Goal: Contribute content: Add original content to the website for others to see

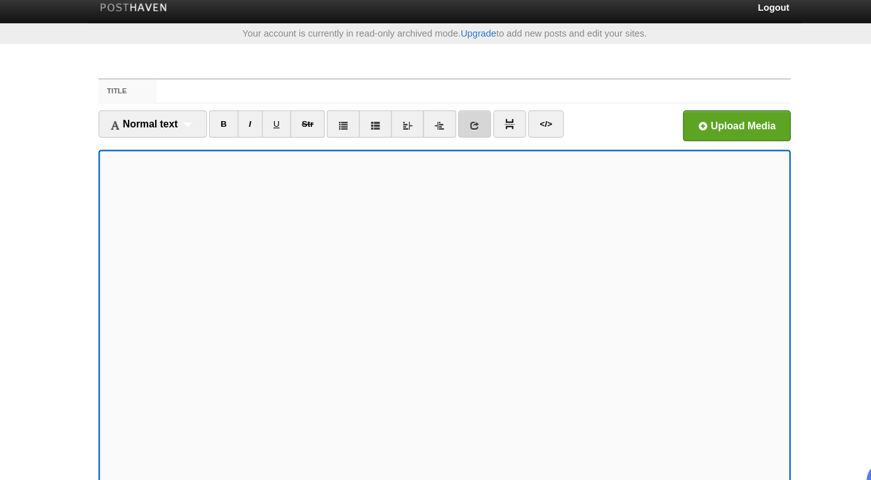
click at [459, 115] on icon at bounding box center [461, 118] width 9 height 9
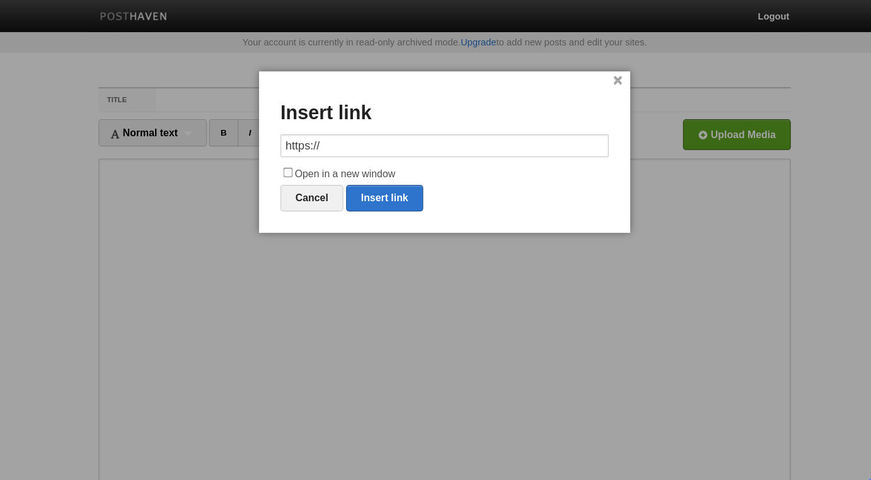
click at [424, 125] on input "https://" at bounding box center [435, 128] width 290 height 20
type input "[URL][DOMAIN_NAME]"
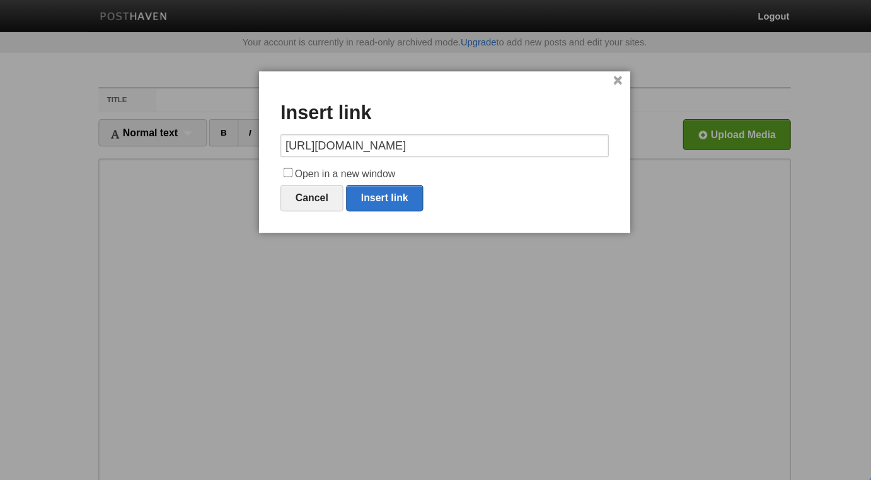
scroll to position [0, 0]
click at [297, 151] on input "Open in a new window" at bounding box center [297, 152] width 8 height 8
checkbox input "true"
click at [374, 175] on link "Insert link" at bounding box center [382, 174] width 68 height 23
type input "https://"
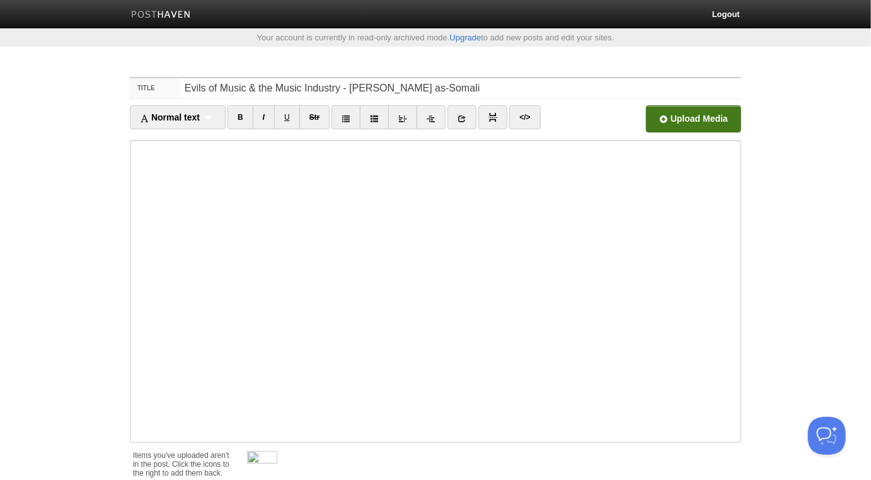
click at [697, 113] on input "file" at bounding box center [313, 122] width 954 height 64
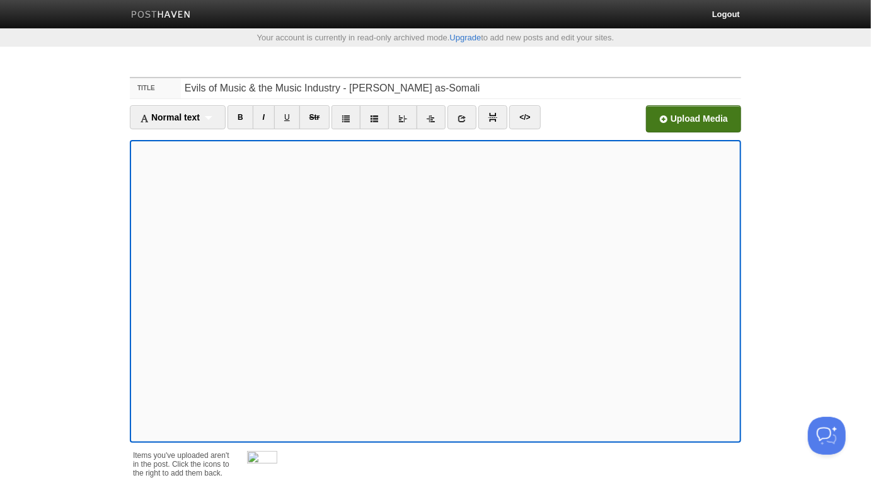
scroll to position [115, 0]
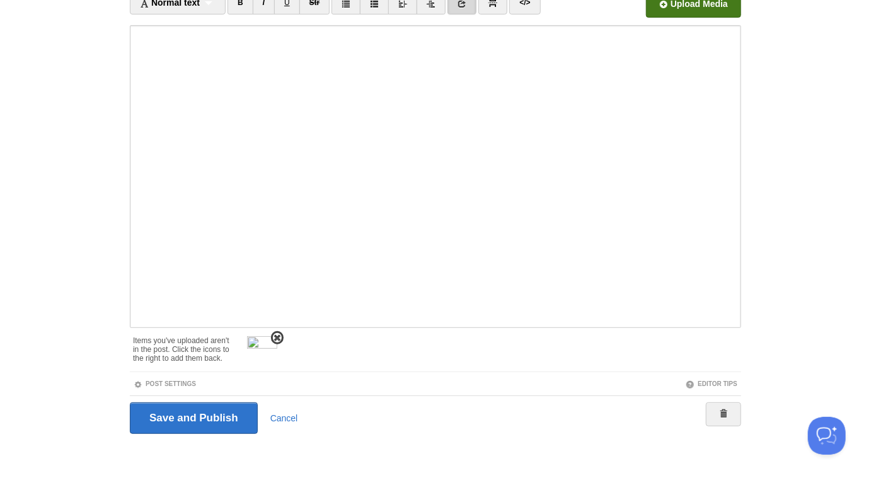
click at [278, 335] on span at bounding box center [277, 337] width 9 height 9
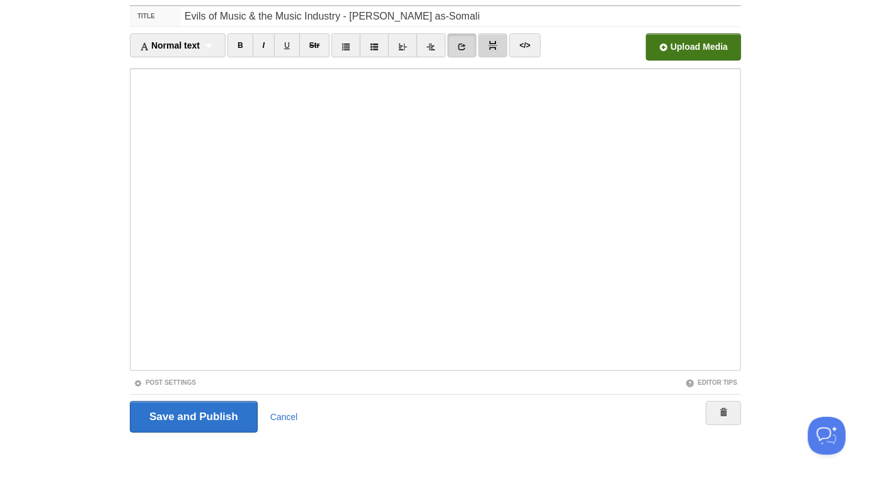
scroll to position [71, 0]
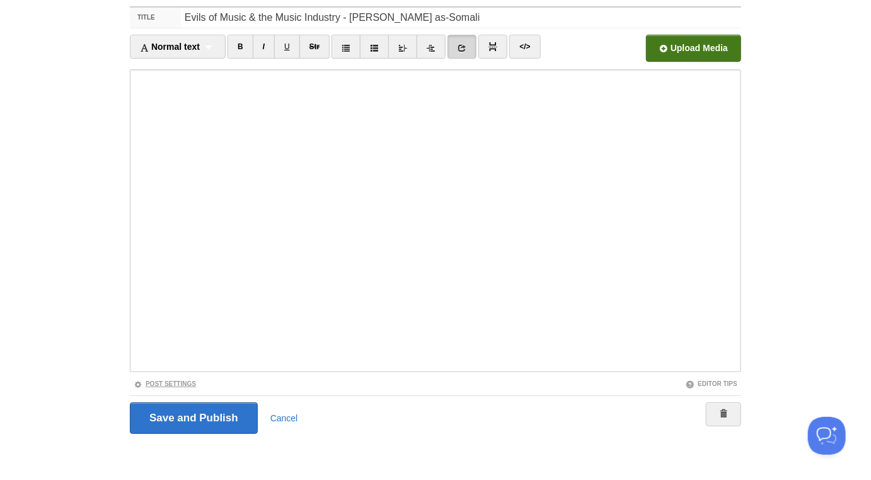
click at [193, 383] on link "Post Settings" at bounding box center [165, 383] width 62 height 7
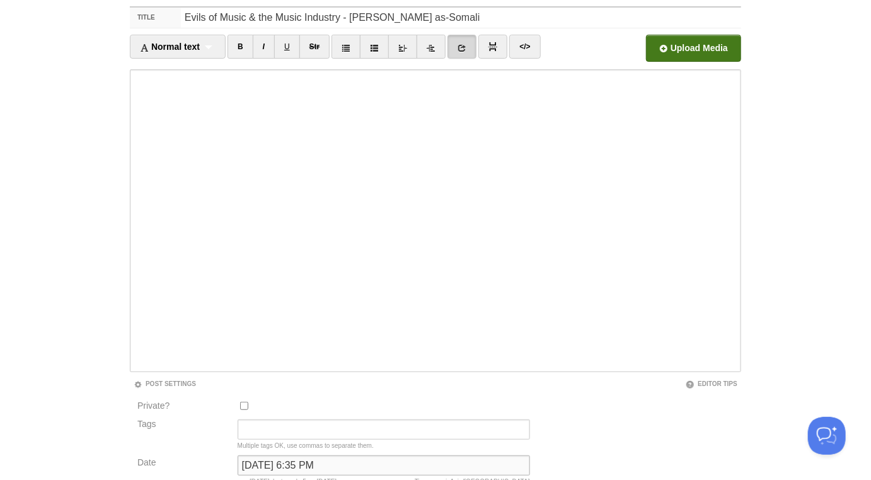
click at [304, 464] on input "May 13, 2023 at 6:35 PM" at bounding box center [384, 465] width 292 height 20
type input "now"
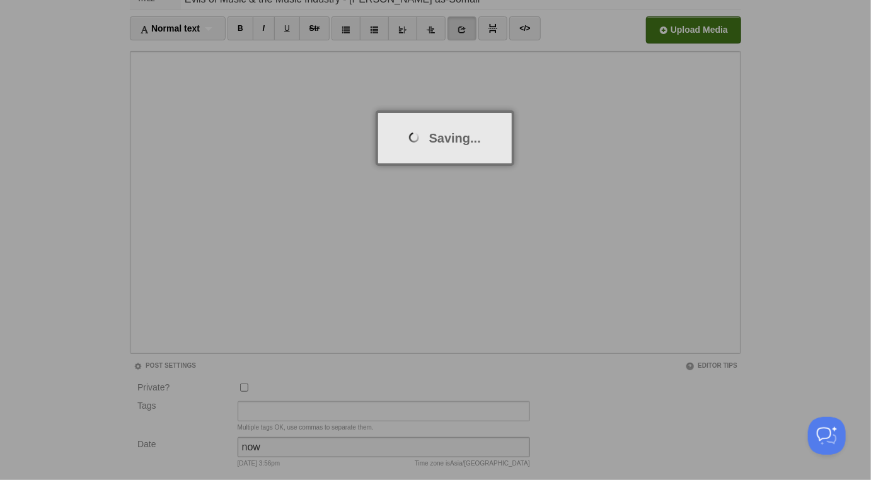
scroll to position [66, 0]
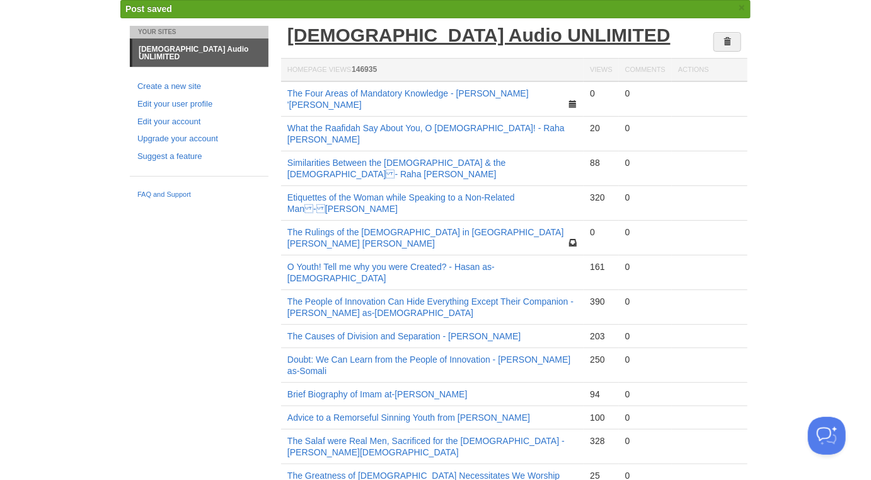
click at [455, 37] on link "[DEMOGRAPHIC_DATA] Audio UNLIMITED" at bounding box center [478, 35] width 383 height 21
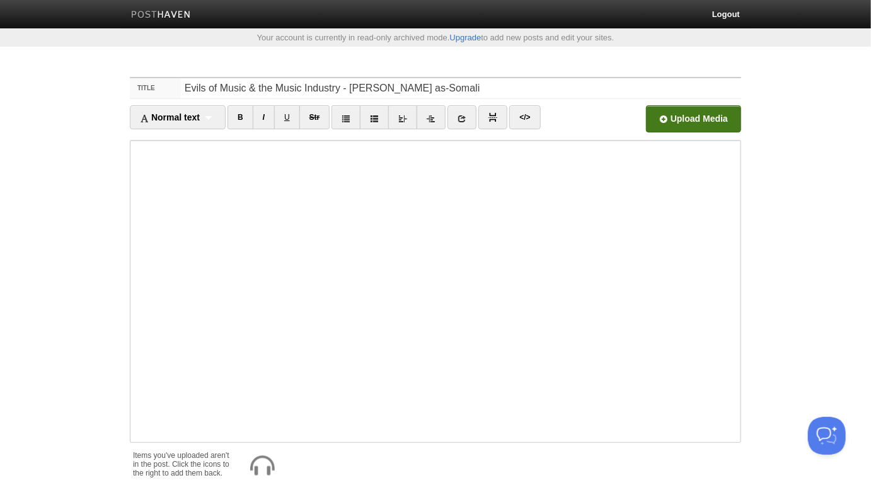
click at [686, 117] on input "file" at bounding box center [313, 122] width 954 height 64
click at [280, 449] on span at bounding box center [277, 452] width 9 height 9
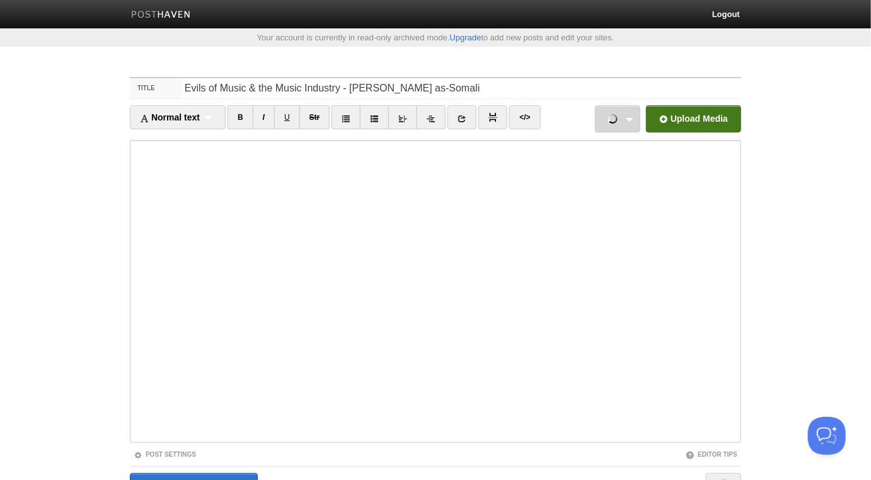
click at [631, 119] on link "Evils of Music & the Music Industry -09-10-15 - Hasan as-Somali.mp3 20.71 MB Ca…" at bounding box center [617, 118] width 45 height 27
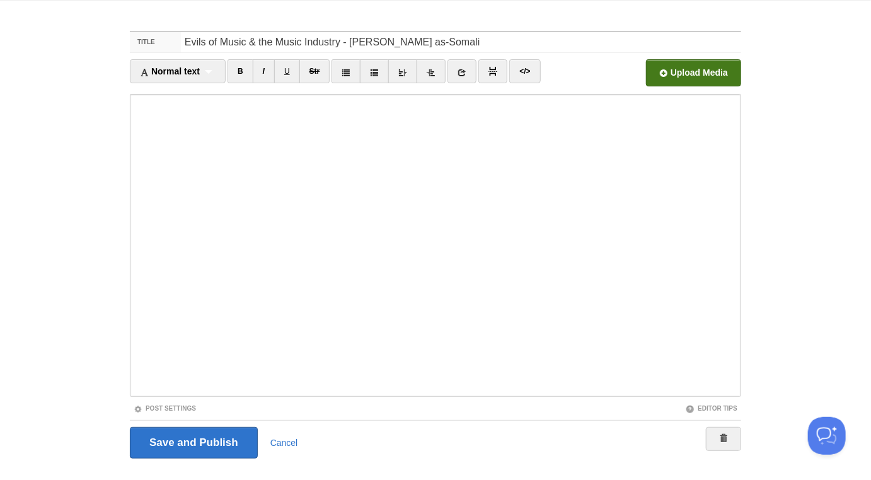
scroll to position [71, 0]
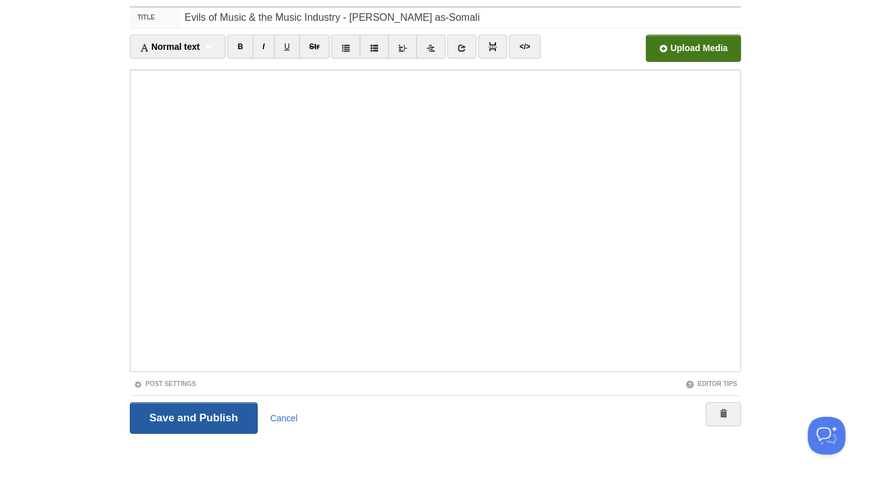
click at [190, 411] on input "Save and Publish" at bounding box center [194, 418] width 128 height 32
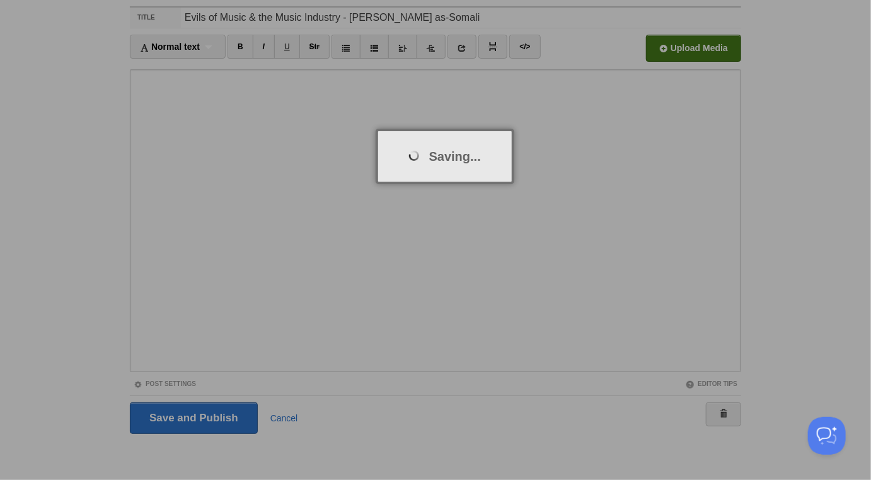
scroll to position [66, 0]
